Goal: Download file/media

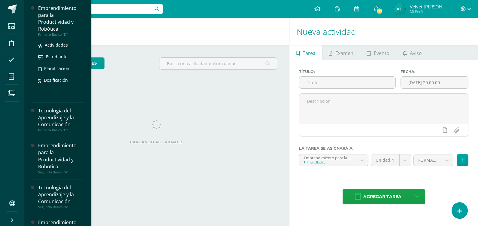
click at [56, 30] on div "Emprendimiento para la Productividad y Robótica" at bounding box center [61, 19] width 46 height 28
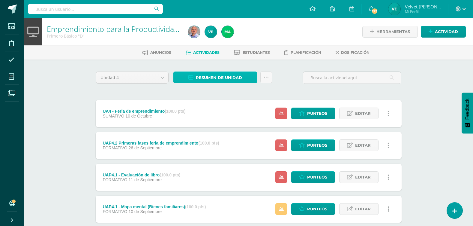
click at [206, 76] on span "Resumen de unidad" at bounding box center [219, 77] width 46 height 11
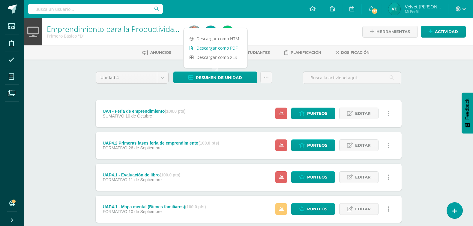
click at [227, 46] on link "Descargar como PDF" at bounding box center [216, 47] width 64 height 9
